Goal: Task Accomplishment & Management: Manage account settings

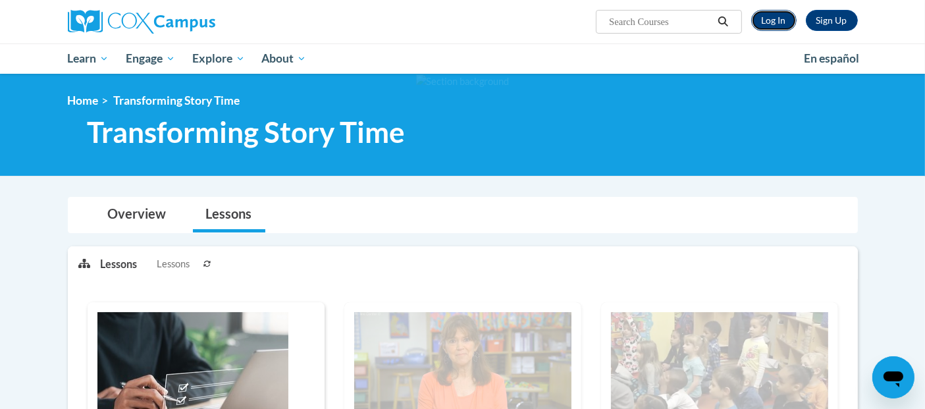
click at [776, 16] on link "Log In" at bounding box center [773, 20] width 45 height 21
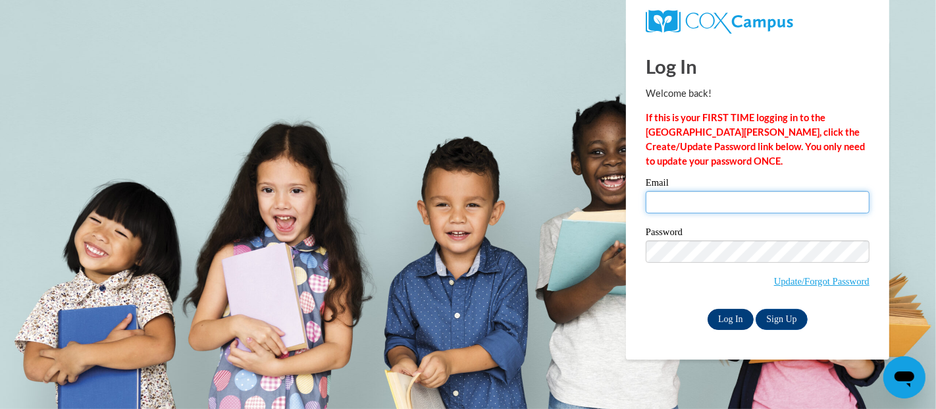
type input "tyresha.harris27@gmail.com"
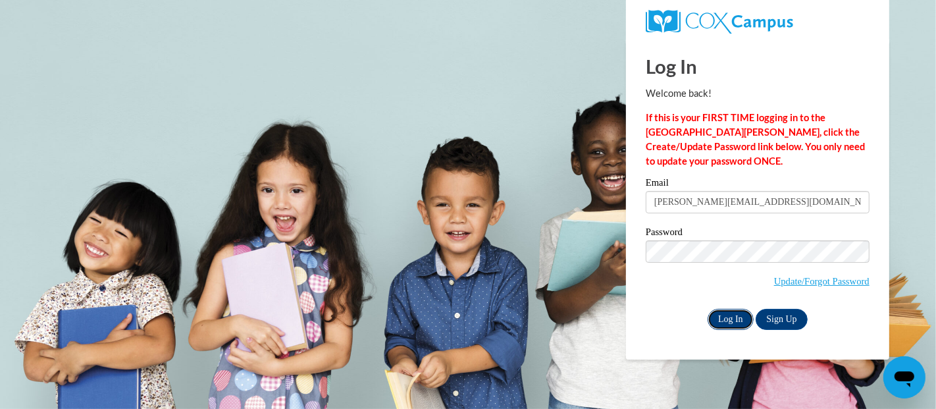
click at [723, 317] on input "Log In" at bounding box center [730, 319] width 46 height 21
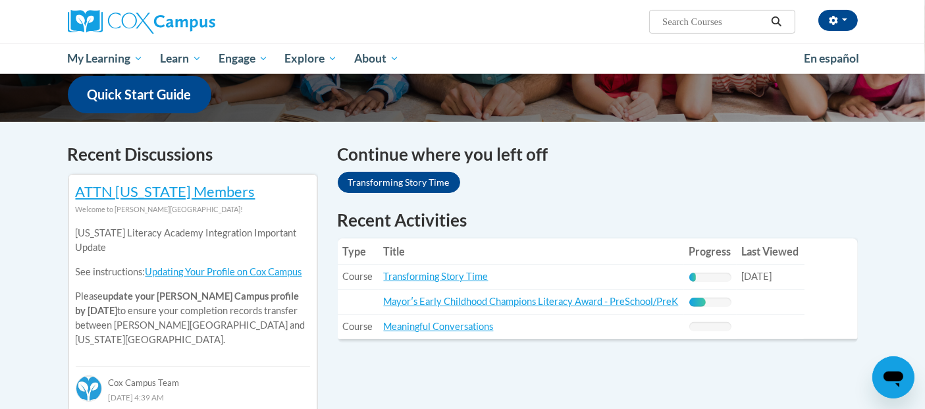
scroll to position [343, 0]
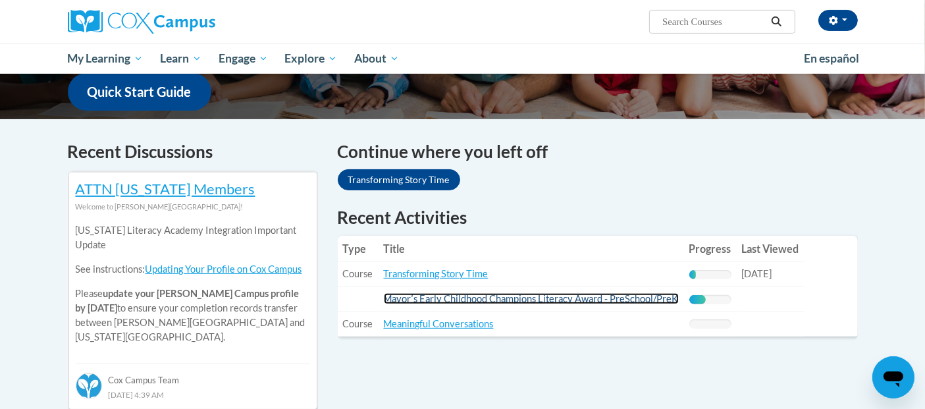
click at [594, 297] on link "Mayorʹs Early Childhood Champions Literacy Award - PreSchool/PreK" at bounding box center [531, 298] width 295 height 11
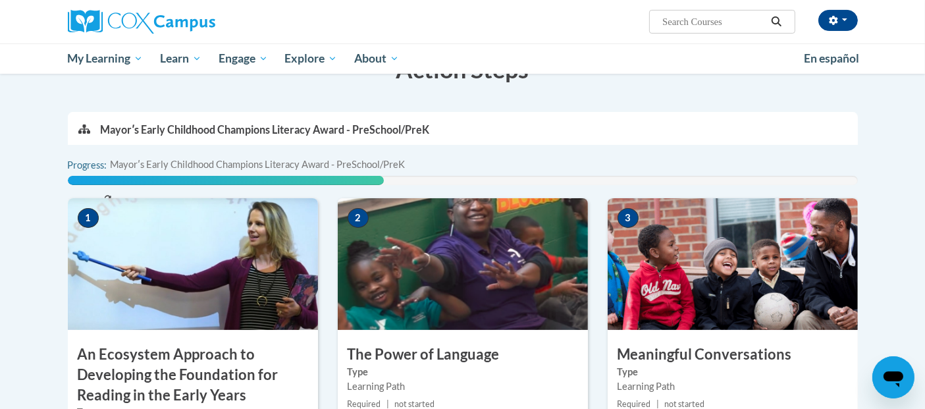
scroll to position [207, 0]
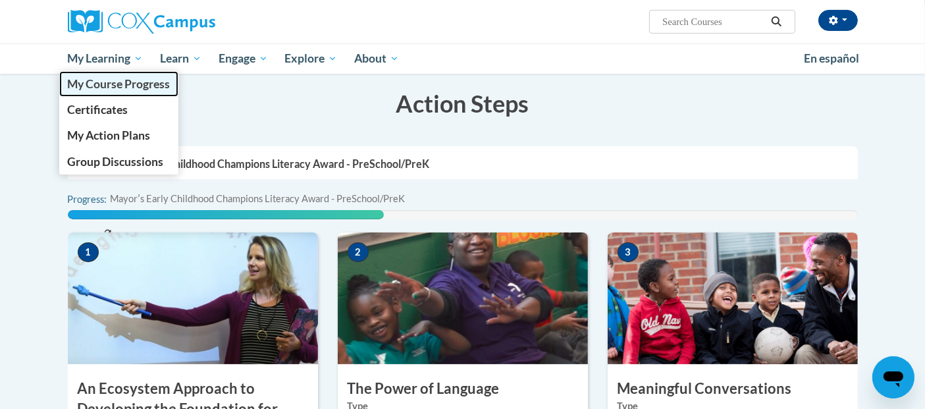
click at [128, 87] on span "My Course Progress" at bounding box center [118, 84] width 103 height 14
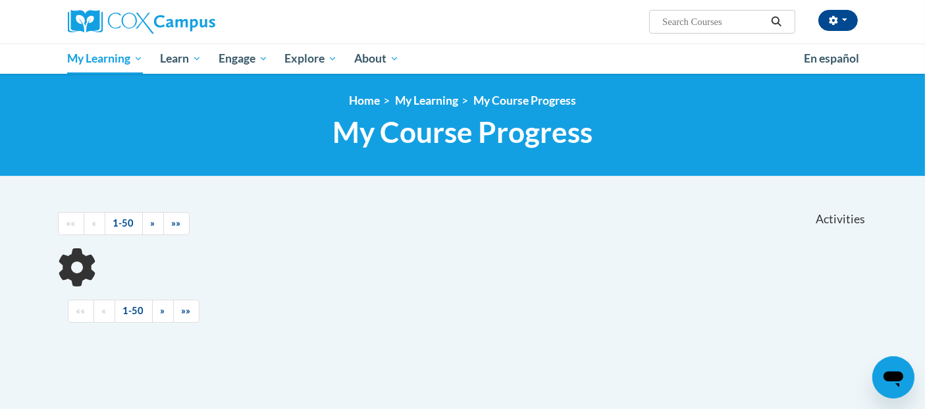
scroll to position [68, 0]
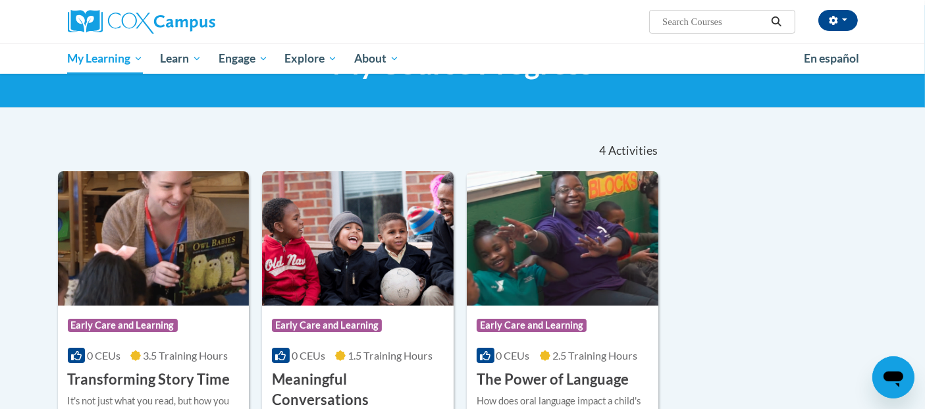
drag, startPoint x: 924, startPoint y: 138, endPoint x: 908, endPoint y: 184, distance: 49.3
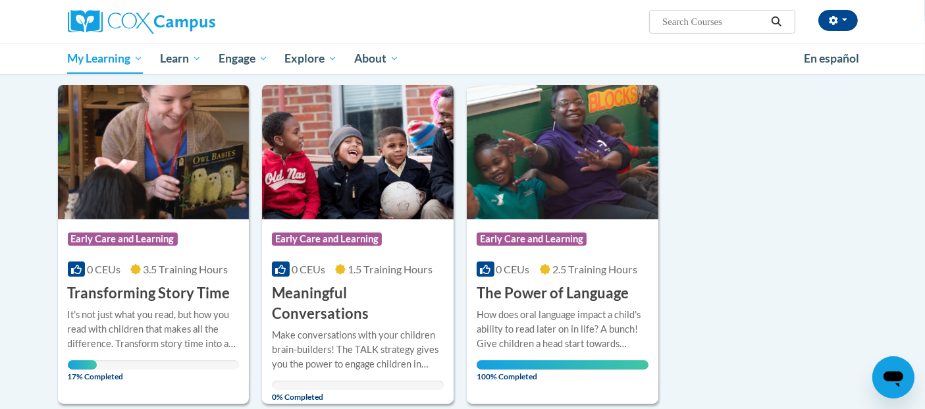
scroll to position [145, 0]
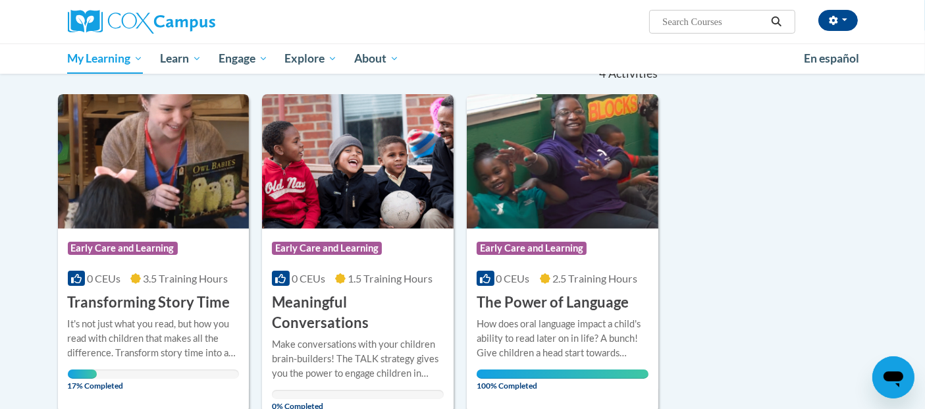
click at [195, 296] on h3 "Transforming Story Time" at bounding box center [149, 302] width 163 height 20
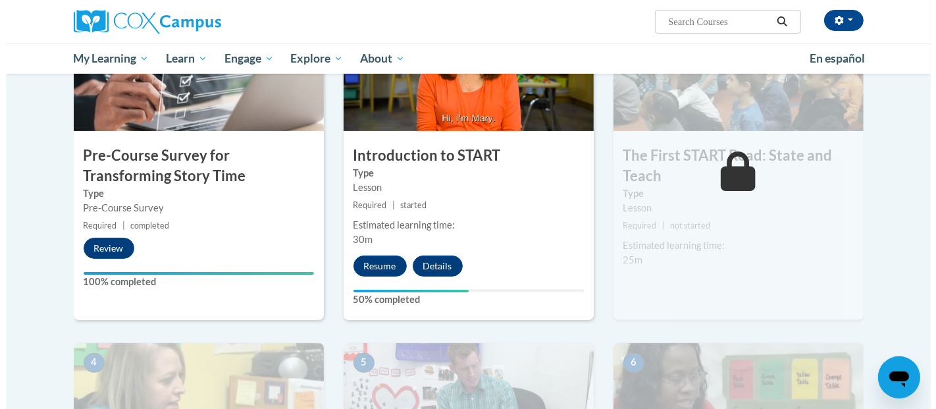
scroll to position [388, 0]
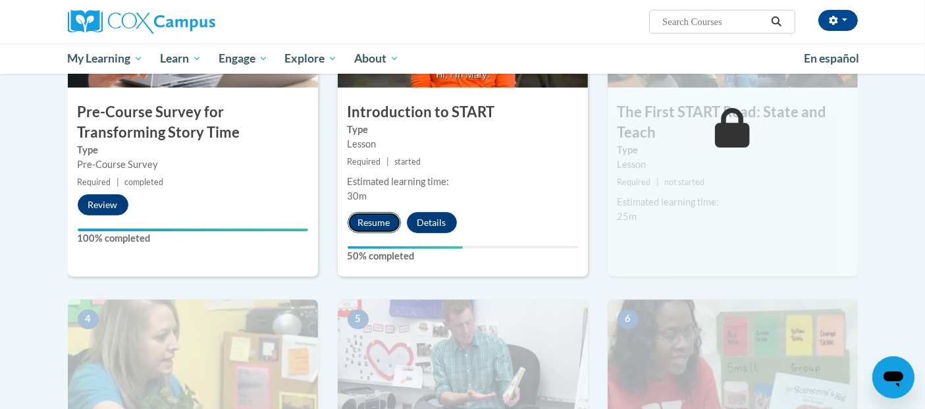
click at [370, 218] on button "Resume" at bounding box center [373, 222] width 53 height 21
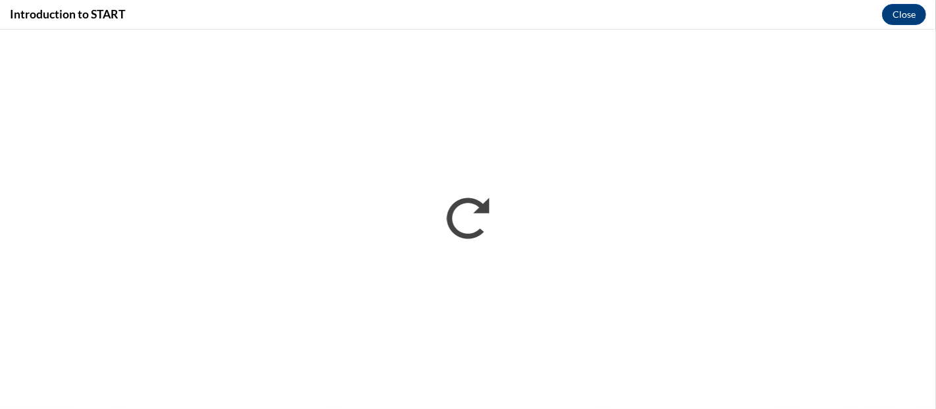
scroll to position [0, 0]
